Goal: Information Seeking & Learning: Learn about a topic

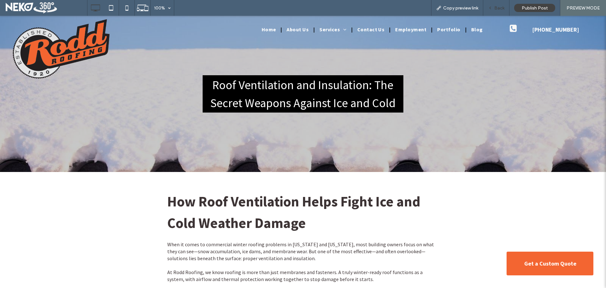
click at [495, 6] on span "Back" at bounding box center [499, 7] width 10 height 5
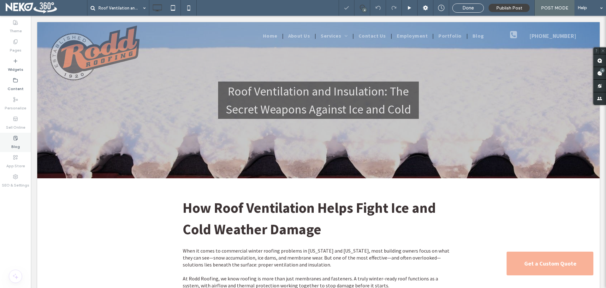
click at [19, 136] on div "Blog" at bounding box center [15, 142] width 31 height 19
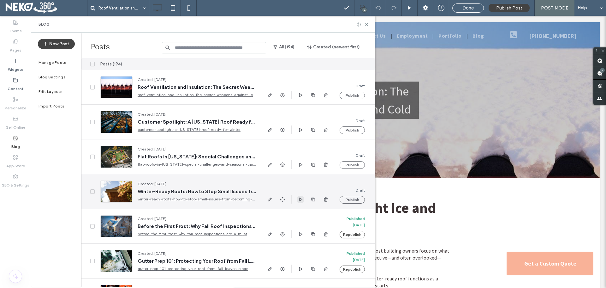
click at [299, 201] on icon "button" at bounding box center [300, 199] width 5 height 5
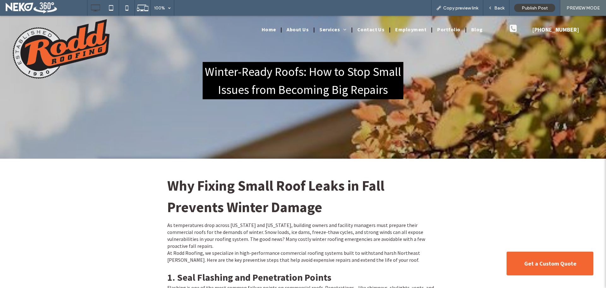
scroll to position [32, 0]
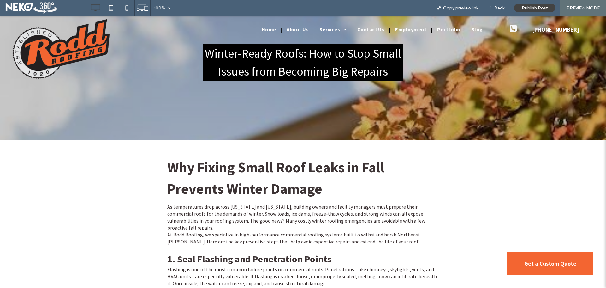
click at [287, 59] on div "Home About Us Services Standing Seam Roofing Asphalt Shingles Wood Shingles Cop…" at bounding box center [303, 41] width 387 height 43
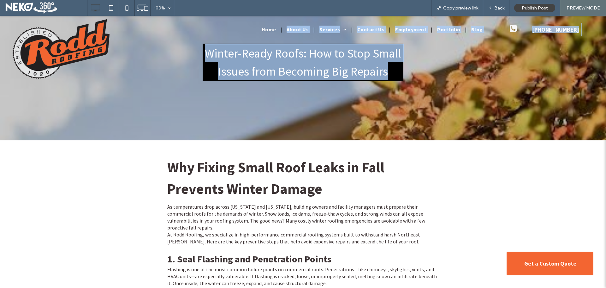
drag, startPoint x: 386, startPoint y: 74, endPoint x: 204, endPoint y: 54, distance: 182.9
click at [205, 54] on div "Home About Us Services Standing Seam Roofing Asphalt Shingles Wood Shingles Cop…" at bounding box center [303, 41] width 387 height 43
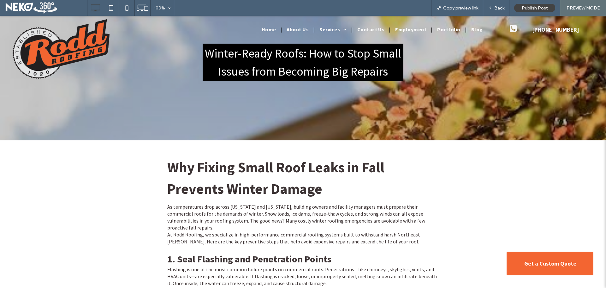
click at [207, 156] on div "Why Fixing Small Roof Leaks in Fall Prevents Winter Damage" at bounding box center [302, 178] width 271 height 44
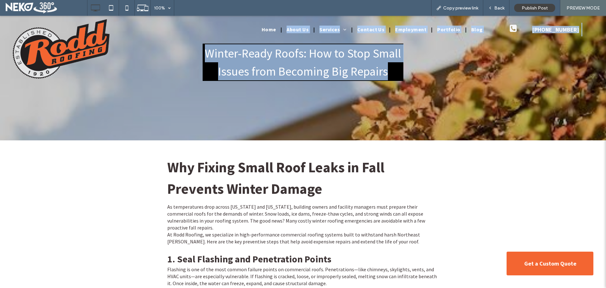
drag, startPoint x: 199, startPoint y: 52, endPoint x: 387, endPoint y: 75, distance: 189.3
click at [389, 74] on h3 "Winter-Ready Roofs: How to Stop Small Issues from Becoming Big Repairs" at bounding box center [303, 62] width 201 height 37
click at [333, 55] on div "Home About Us Services Standing Seam Roofing Asphalt Shingles Wood Shingles Cop…" at bounding box center [303, 41] width 387 height 43
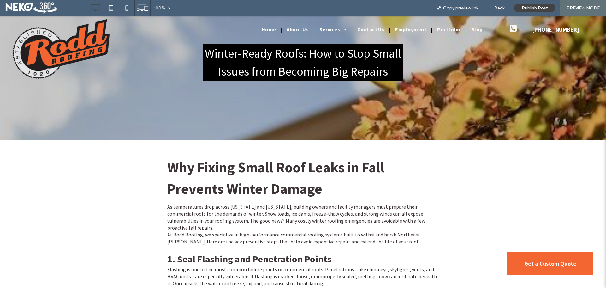
click at [333, 55] on div "Home About Us Services Standing Seam Roofing Asphalt Shingles Wood Shingles Cop…" at bounding box center [303, 41] width 387 height 43
click at [326, 66] on div "Click To Paste Home About Us Services Standing Seam Roofing Asphalt Shingles Wo…" at bounding box center [303, 41] width 606 height 51
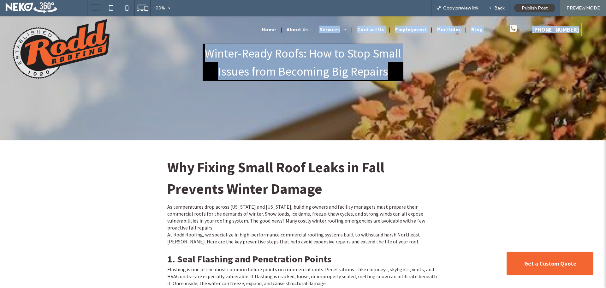
click at [324, 70] on h3 "Winter-Ready Roofs: How to Stop Small Issues from Becoming Big Repairs" at bounding box center [303, 62] width 201 height 37
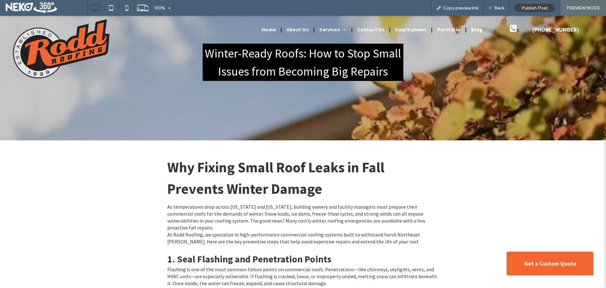
click at [295, 80] on h3 "Winter-Ready Roofs: How to Stop Small Issues from Becoming Big Repairs" at bounding box center [303, 62] width 201 height 37
click at [289, 69] on h3 "Winter-Ready Roofs: How to Stop Small Issues from Becoming Big Repairs" at bounding box center [303, 62] width 201 height 37
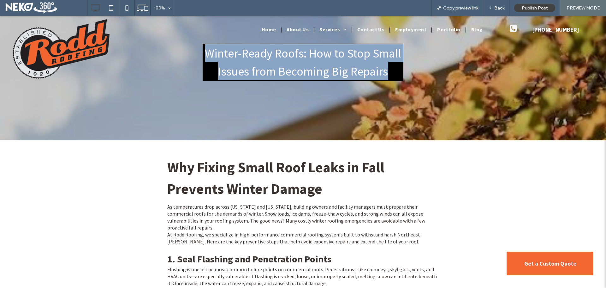
click at [288, 69] on h3 "Winter-Ready Roofs: How to Stop Small Issues from Becoming Big Repairs" at bounding box center [303, 62] width 201 height 37
copy div "Winter-Ready Roofs: How to Stop Small Issues from Becoming Big Repairs Click To…"
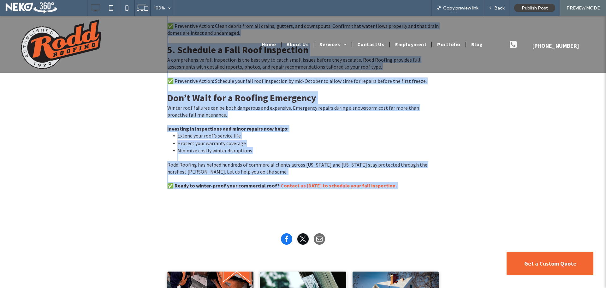
scroll to position [473, 0]
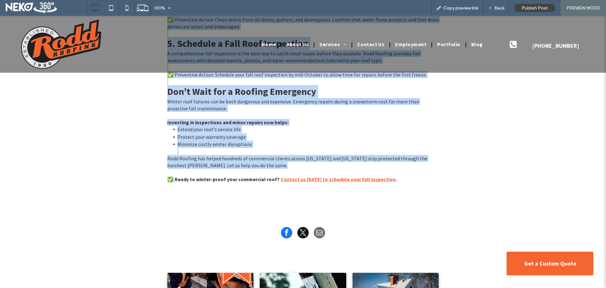
drag, startPoint x: 162, startPoint y: 163, endPoint x: 402, endPoint y: 162, distance: 240.5
copy div "Why Fixing Small Roof Leaks in Fall Prevents Winter Damage As temperatures drop…"
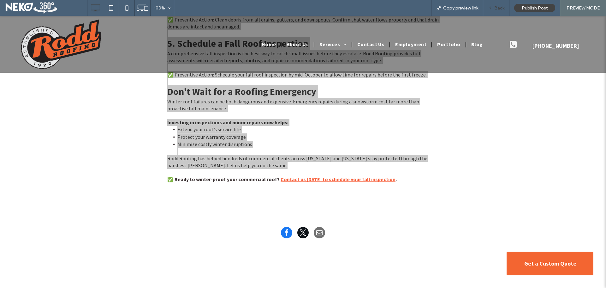
click at [499, 8] on span "Back" at bounding box center [499, 7] width 10 height 5
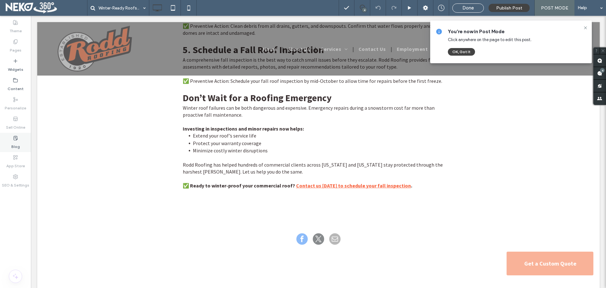
click at [17, 139] on use at bounding box center [16, 138] width 4 height 4
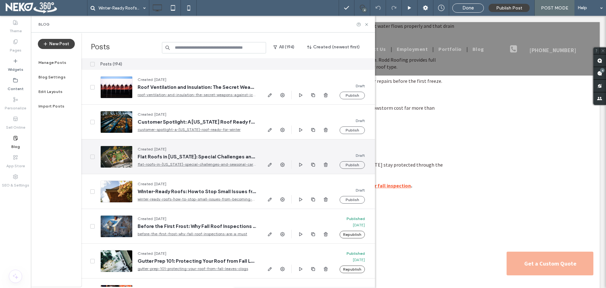
click at [205, 154] on span "Flat Roofs in Vermont: Special Challenges and Seasonal Care Tips" at bounding box center [197, 156] width 118 height 6
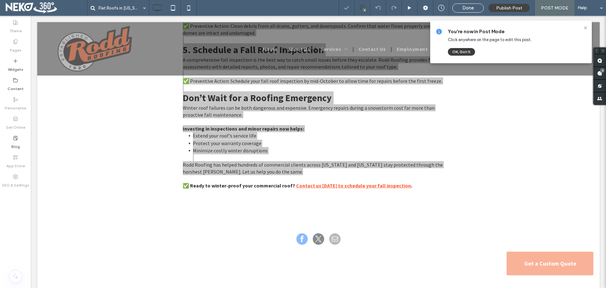
click at [465, 50] on button "OK, Got It" at bounding box center [461, 52] width 27 height 8
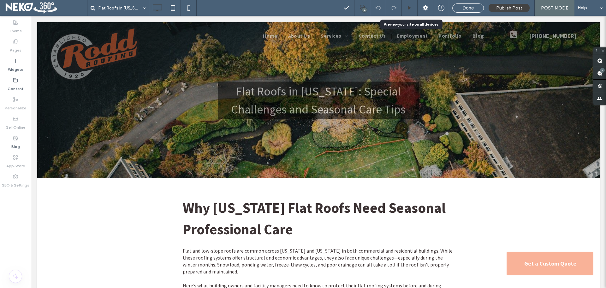
click at [409, 2] on div at bounding box center [410, 8] width 16 height 16
drag, startPoint x: 411, startPoint y: 8, endPoint x: 364, endPoint y: 7, distance: 47.4
click at [411, 8] on use at bounding box center [409, 7] width 3 height 3
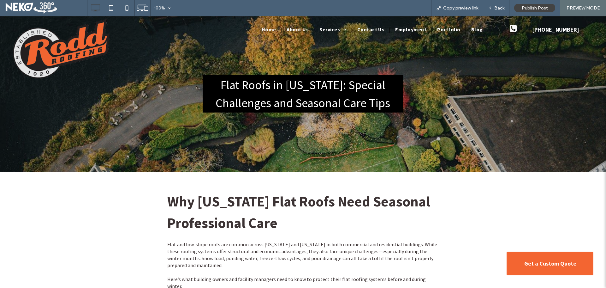
click at [281, 84] on h3 "Flat Roofs in Vermont: Special Challenges and Seasonal Care Tips" at bounding box center [303, 93] width 201 height 37
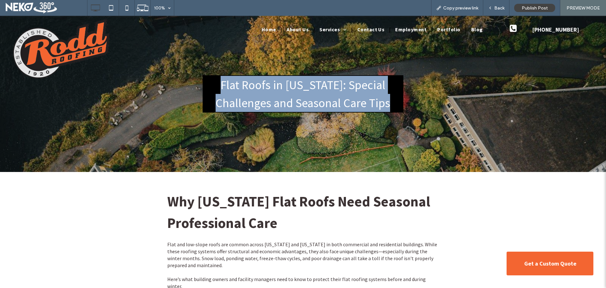
click at [281, 84] on h3 "Flat Roofs in Vermont: Special Challenges and Seasonal Care Tips" at bounding box center [303, 93] width 201 height 37
copy div "Flat Roofs in Vermont: Special Challenges and Seasonal Care Tips Click To Paste"
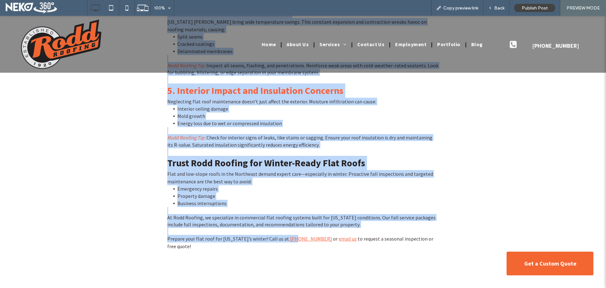
scroll to position [568, 0]
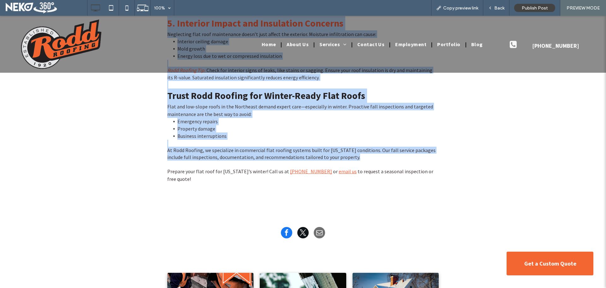
drag, startPoint x: 160, startPoint y: 197, endPoint x: 376, endPoint y: 160, distance: 219.1
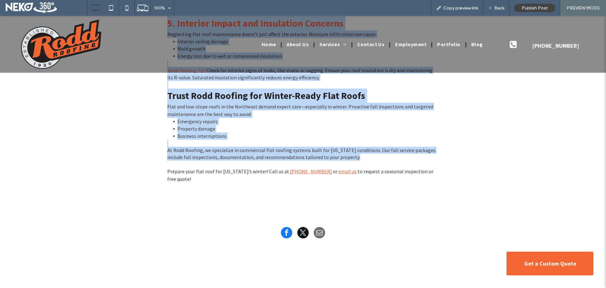
copy div "Why Vermont Flat Roofs Need Seasonal Professional Care Flat and low-slope roofs…"
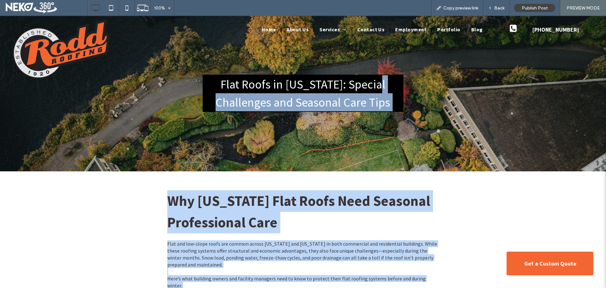
scroll to position [0, 0]
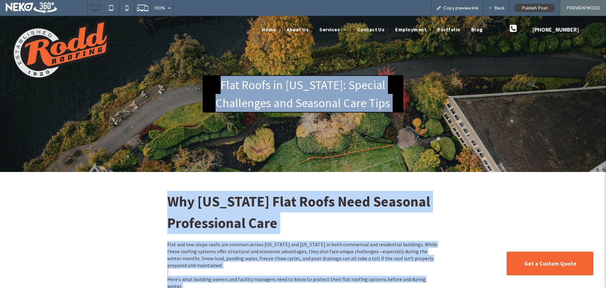
drag, startPoint x: 442, startPoint y: 168, endPoint x: 221, endPoint y: 92, distance: 233.2
copy div "Flat Roofs in Vermont: Special Challenges and Seasonal Care Tips Click To Paste…"
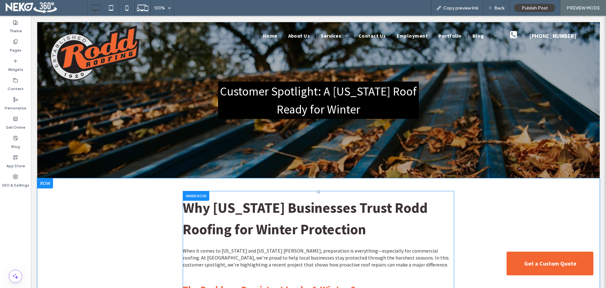
click at [192, 196] on div at bounding box center [196, 196] width 27 height 10
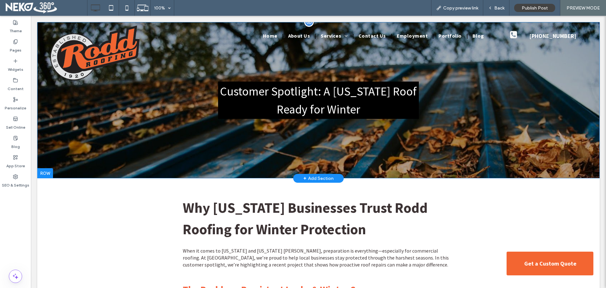
drag, startPoint x: 202, startPoint y: 84, endPoint x: 270, endPoint y: 174, distance: 112.6
click at [272, 175] on div "Customer Spotlight: A [US_STATE] Roof Ready for Winter Click To Paste Row + Add…" at bounding box center [318, 100] width 562 height 156
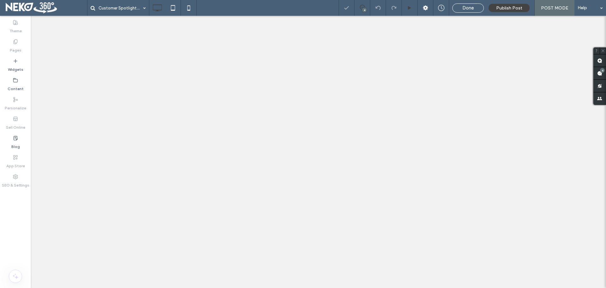
click at [410, 5] on div at bounding box center [410, 8] width 16 height 16
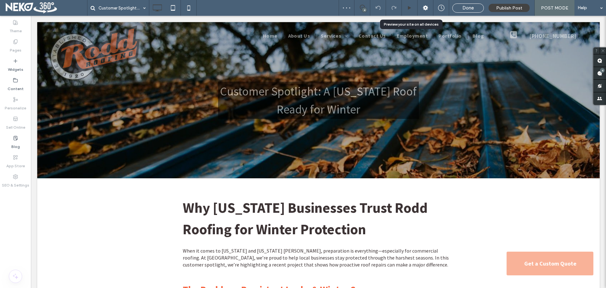
click at [412, 6] on icon at bounding box center [409, 8] width 5 height 5
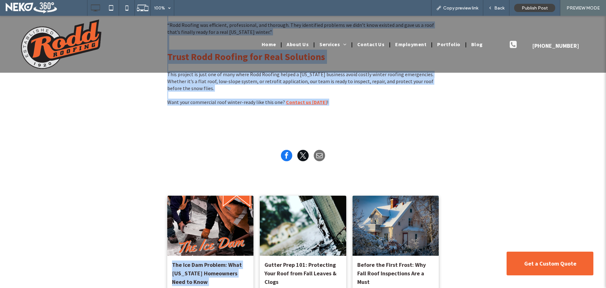
scroll to position [600, 0]
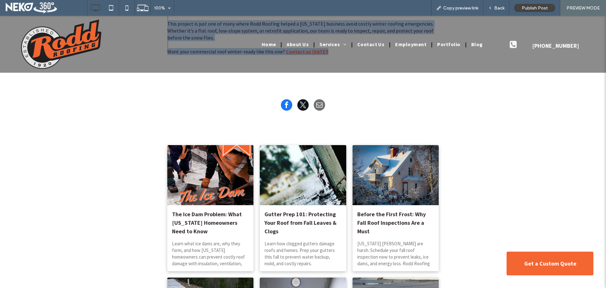
drag, startPoint x: 208, startPoint y: 79, endPoint x: 327, endPoint y: 82, distance: 118.7
click at [327, 82] on div "Customer Spotlight: A Vermont Roof Ready for Winter Click To Paste Row + Add Se…" at bounding box center [303, 52] width 606 height 1273
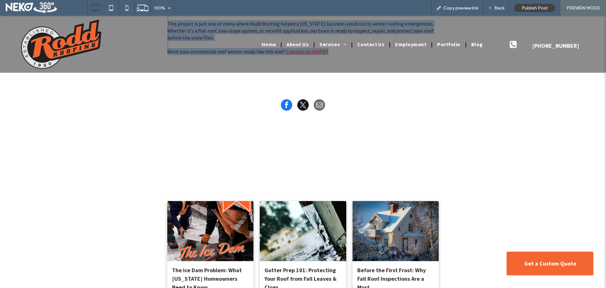
copy div "Customer Spotlight: A Vermont Roof Ready for Winter Click To Paste Row + Add Se…"
